Goal: Information Seeking & Learning: Learn about a topic

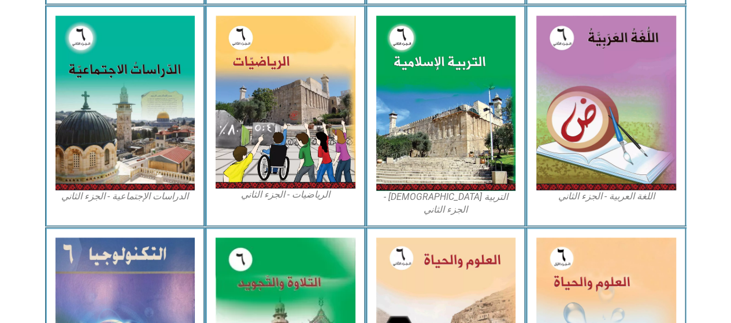
scroll to position [575, 0]
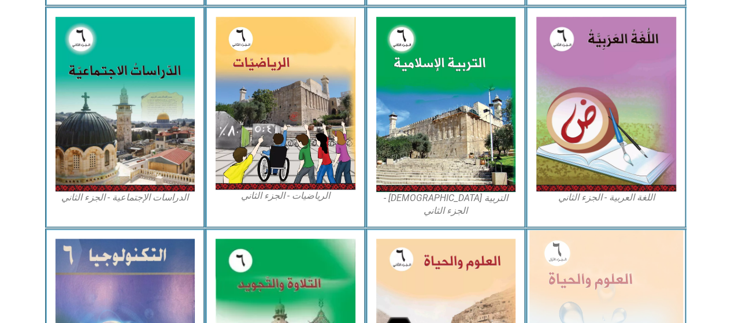
click at [568, 278] on img at bounding box center [607, 323] width 154 height 187
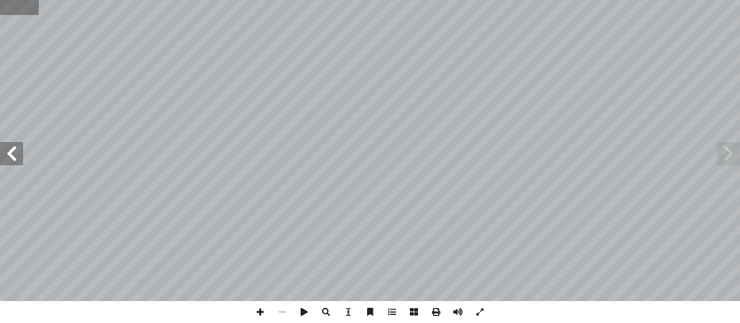
click at [12, 12] on input "text" at bounding box center [19, 7] width 38 height 15
type input "**"
click at [10, 156] on span at bounding box center [11, 153] width 23 height 23
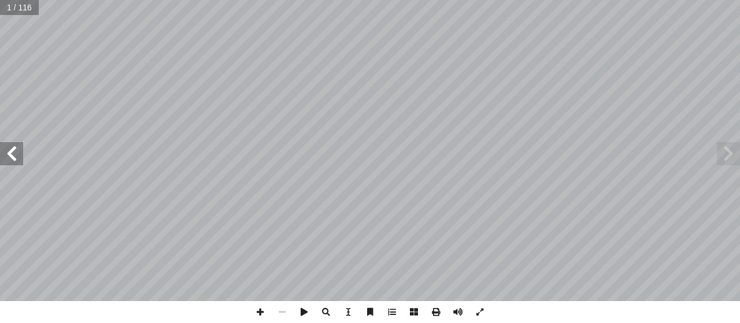
click at [10, 156] on span at bounding box center [11, 153] width 23 height 23
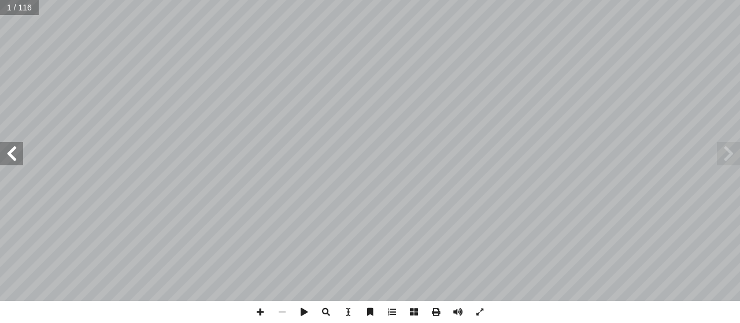
click at [10, 156] on span at bounding box center [11, 153] width 23 height 23
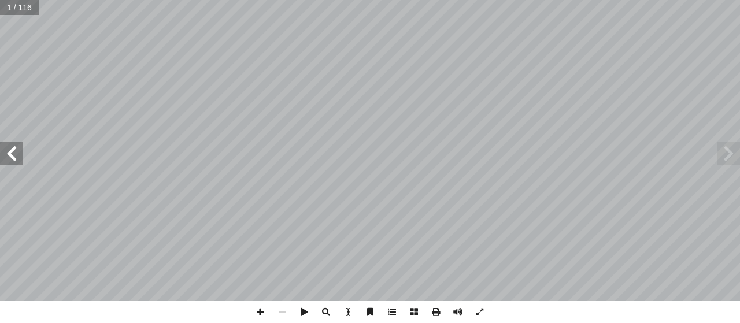
click at [10, 156] on span at bounding box center [11, 153] width 23 height 23
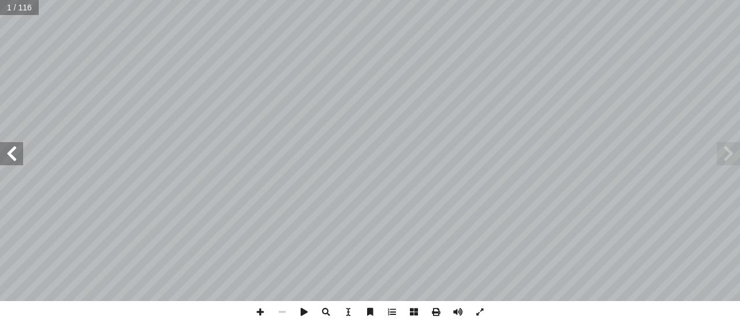
click at [10, 156] on span at bounding box center [11, 153] width 23 height 23
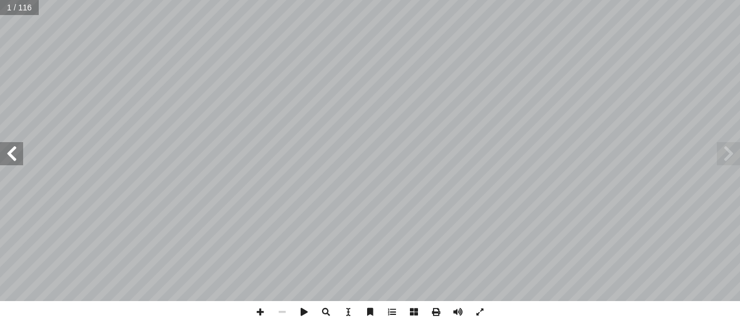
click at [10, 156] on span at bounding box center [11, 153] width 23 height 23
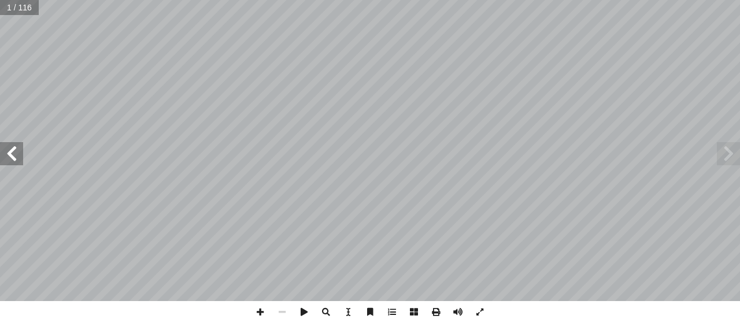
click at [10, 156] on span at bounding box center [11, 153] width 23 height 23
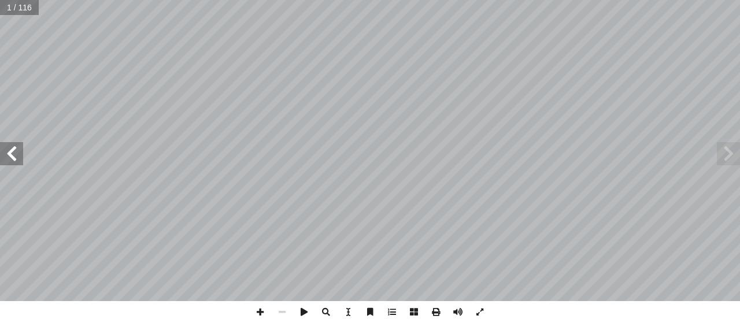
click at [10, 156] on span at bounding box center [11, 153] width 23 height 23
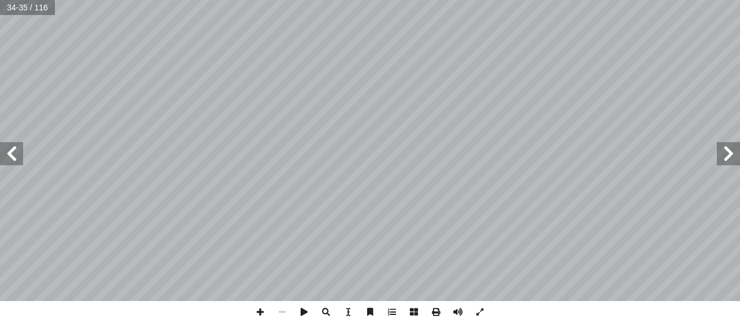
click at [10, 151] on span at bounding box center [11, 153] width 23 height 23
click at [452, 105] on html "الصفحة الرئيسية الصف الأول الصف الثاني الصف الثالث الصف الرابع الصف الخامس الصف…" at bounding box center [370, 52] width 740 height 105
click at [472, 105] on html "الصفحة الرئيسية الصف الأول الصف الثاني الصف الثالث الصف الرابع الصف الخامس الصف…" at bounding box center [370, 52] width 740 height 105
click at [474, 305] on div "32 ث َ بح َ أ كتشــاف � ــة ّ ـن قص عـ ُ بحــث أ ــة، � ّ لعنكبوتي � ــبكة ّ لش…" at bounding box center [370, 161] width 740 height 323
click at [391, 105] on html "الصفحة الرئيسية الصف الأول الصف الثاني الصف الثالث الصف الرابع الصف الخامس الصف…" at bounding box center [370, 52] width 740 height 105
